Goal: Navigation & Orientation: Find specific page/section

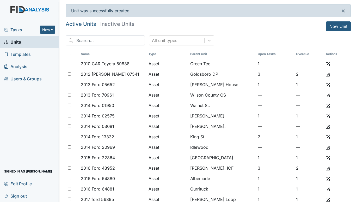
click at [14, 29] on span "Tasks" at bounding box center [22, 30] width 36 height 6
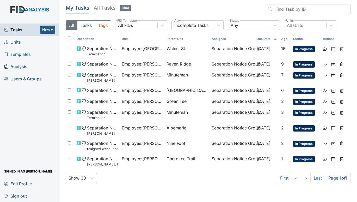
click at [14, 41] on span "Units" at bounding box center [12, 42] width 17 height 8
